Goal: Communication & Community: Participate in discussion

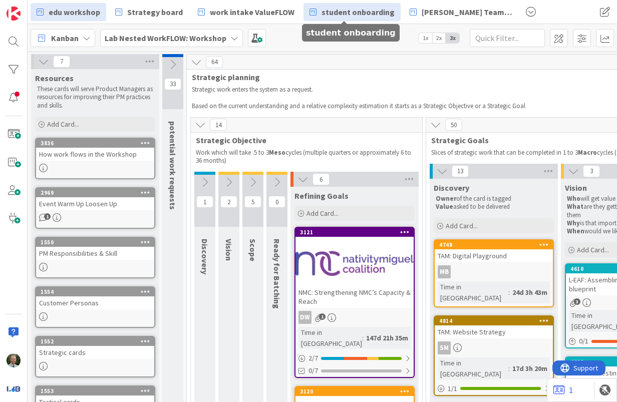
click at [327, 14] on span "student onboarding" at bounding box center [358, 12] width 73 height 12
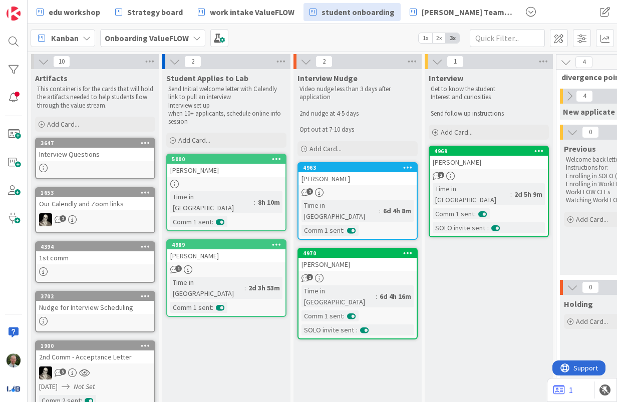
click at [91, 159] on div "Interview Questions" at bounding box center [95, 154] width 118 height 13
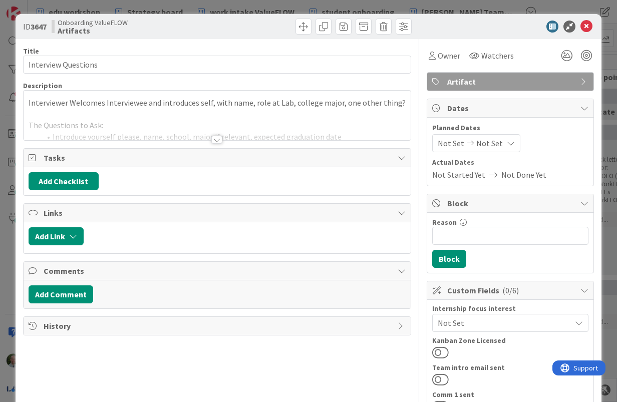
click at [217, 139] on div at bounding box center [216, 140] width 11 height 8
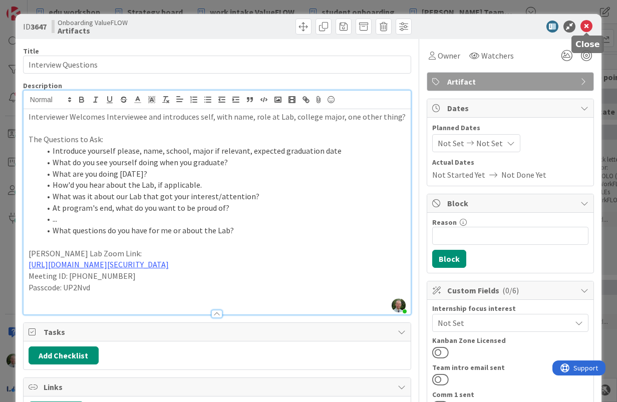
click at [592, 28] on icon at bounding box center [587, 27] width 12 height 12
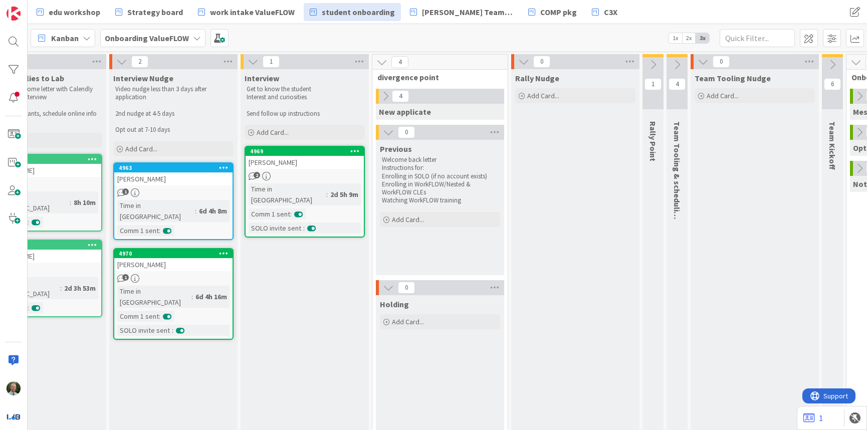
scroll to position [0, 191]
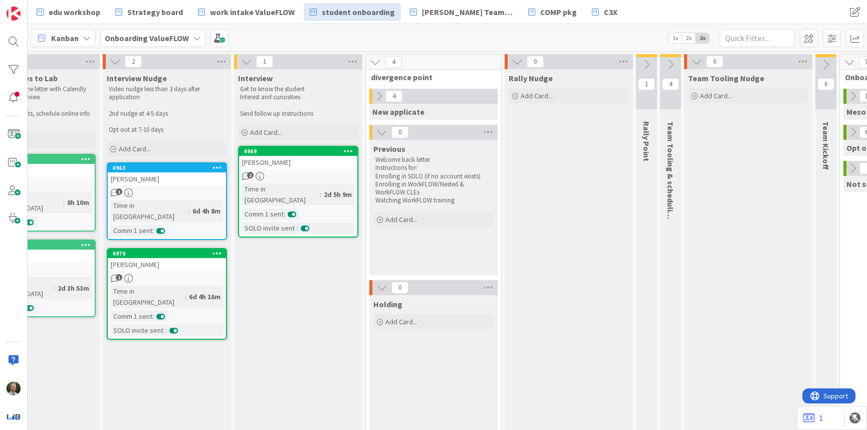
click at [380, 99] on icon at bounding box center [378, 96] width 11 height 11
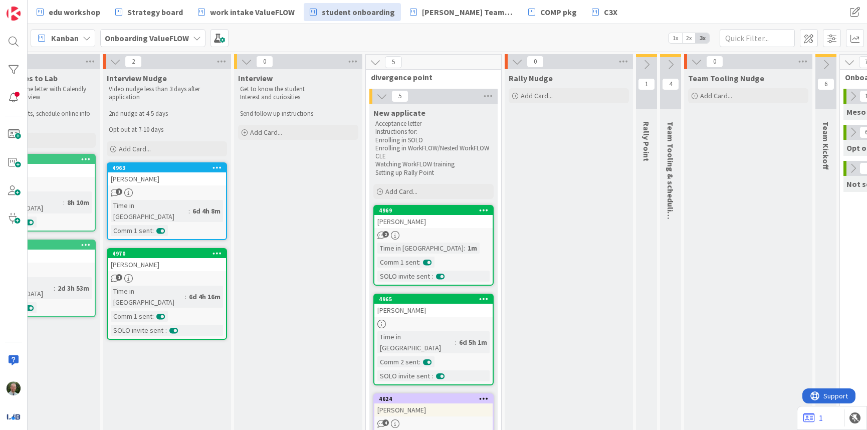
click at [452, 252] on div "Time in Column : 1m Comm 1 sent : SOLO invite sent :" at bounding box center [433, 262] width 112 height 39
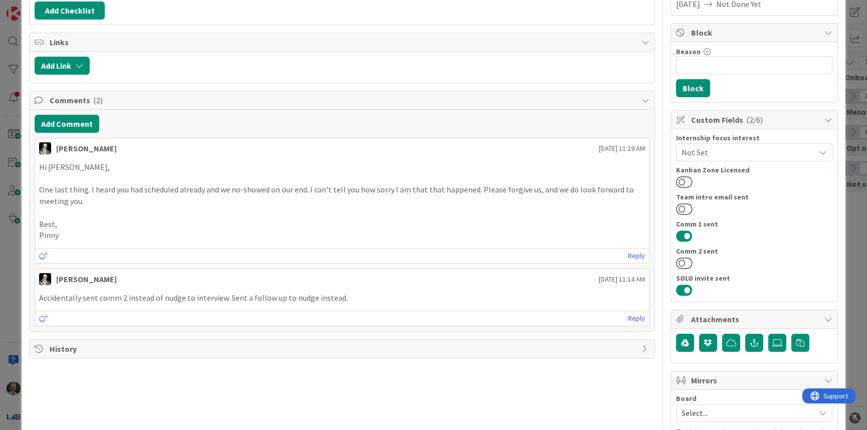
scroll to position [157, 0]
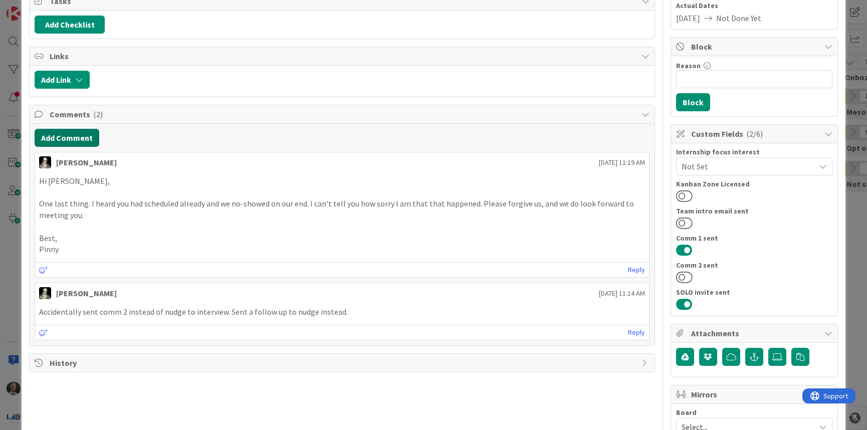
click at [60, 138] on button "Add Comment" at bounding box center [67, 138] width 65 height 18
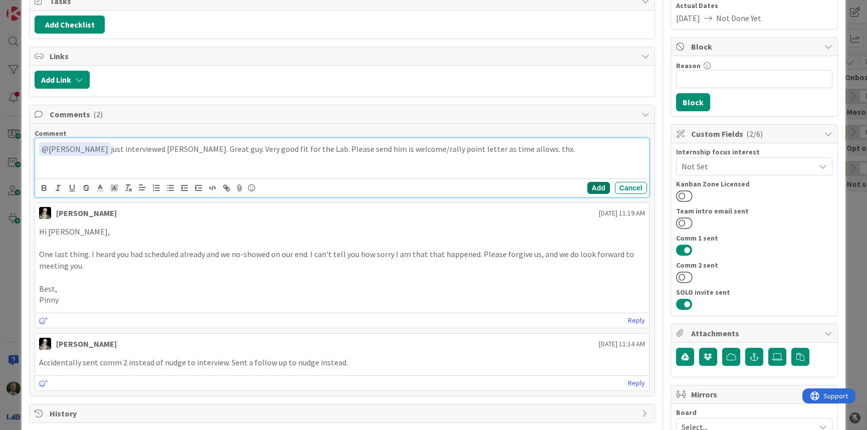
click at [592, 188] on button "Add" at bounding box center [598, 188] width 23 height 12
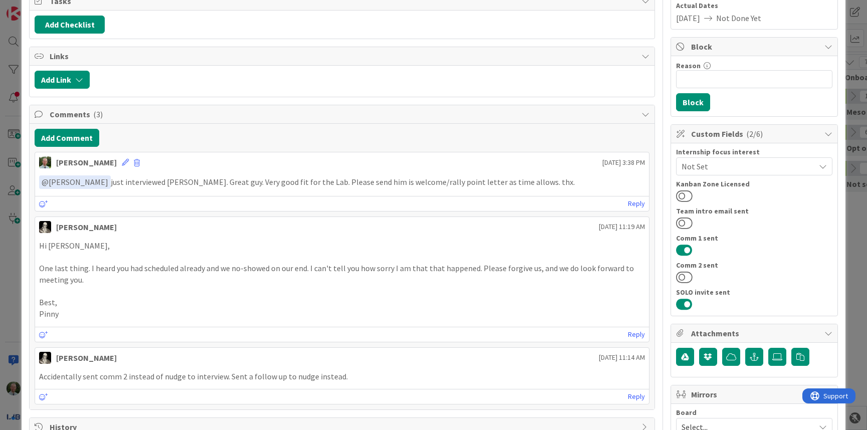
scroll to position [0, 0]
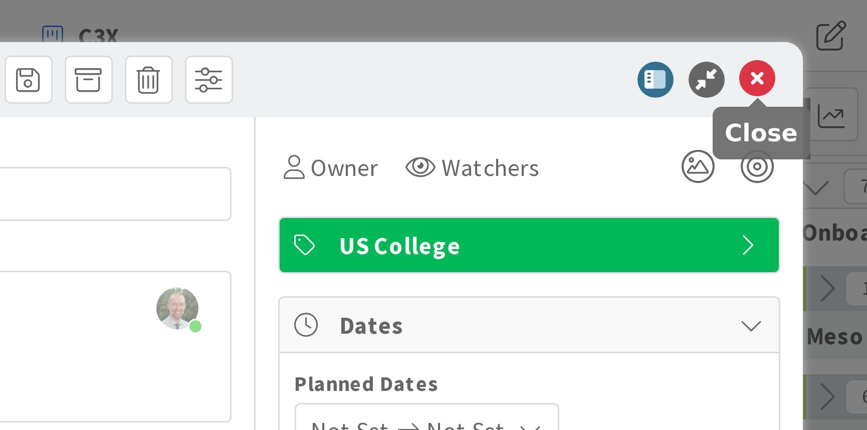
click at [617, 28] on icon at bounding box center [830, 27] width 12 height 12
